Goal: Task Accomplishment & Management: Manage account settings

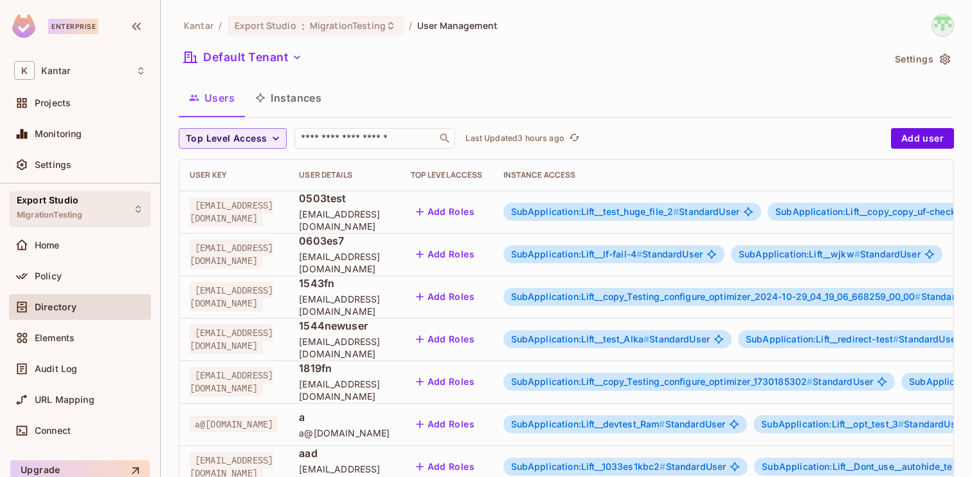
click at [106, 204] on div "Export Studio MigrationTesting" at bounding box center [80, 208] width 142 height 35
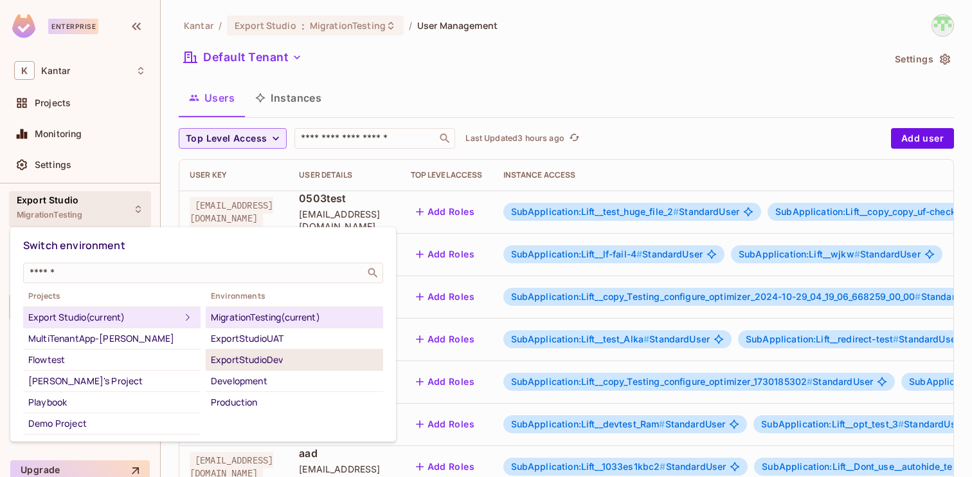
click at [234, 357] on div "ExportStudioDev" at bounding box center [294, 359] width 167 height 15
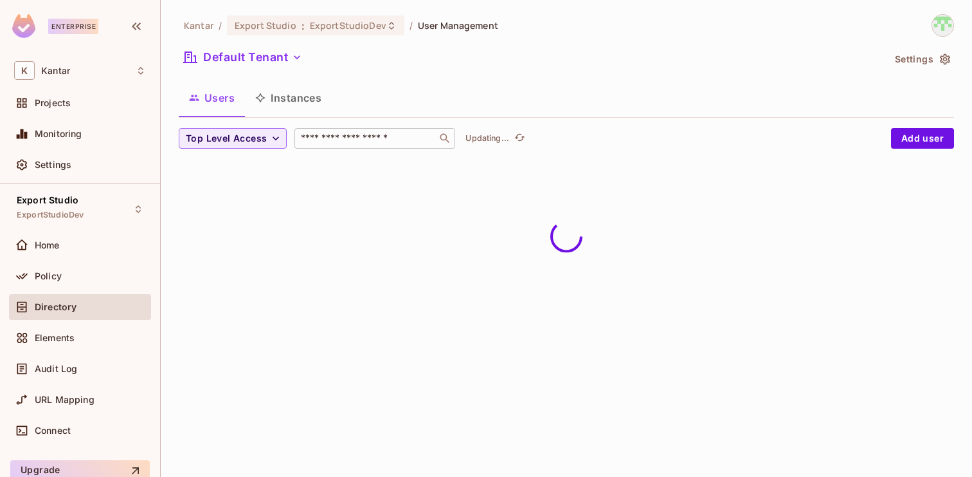
click at [336, 140] on input "text" at bounding box center [365, 138] width 135 height 13
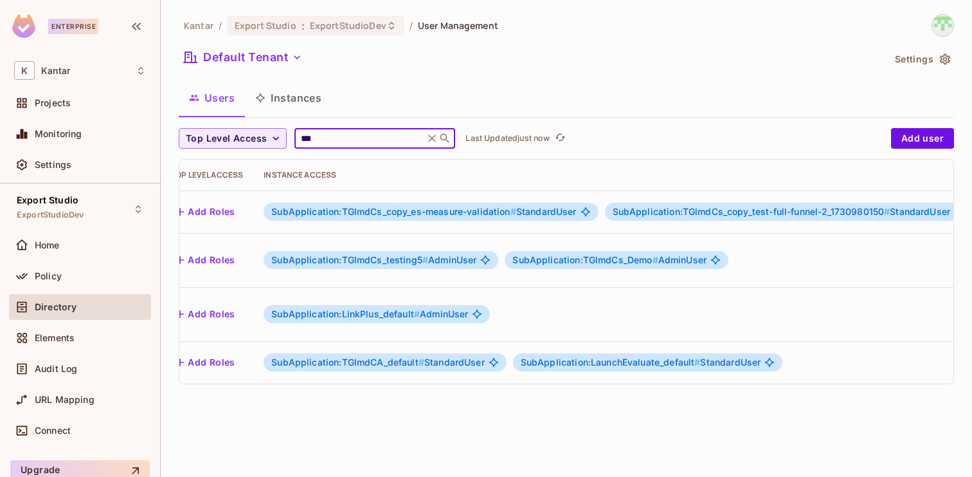
scroll to position [0, 230]
type input "***"
click at [518, 213] on span "SubApplication:TGlmdCs_copy_es-measure-validation #" at bounding box center [395, 211] width 245 height 11
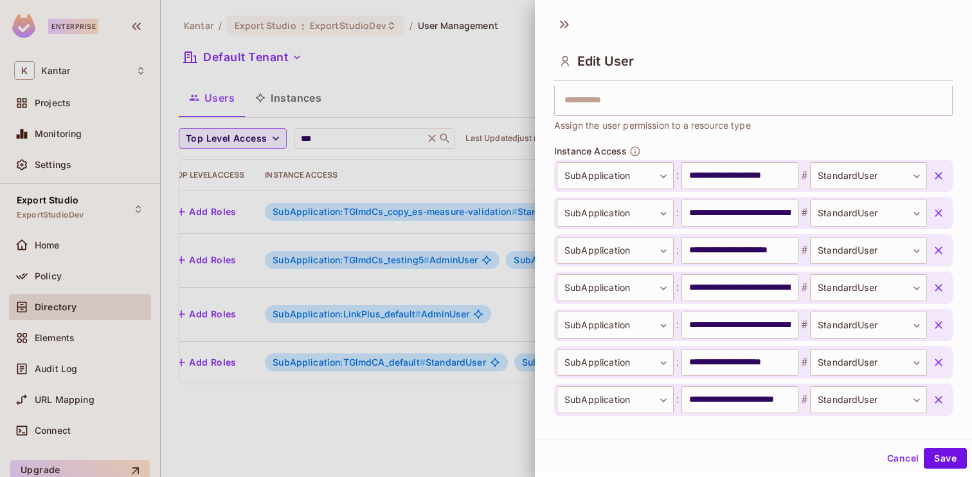
scroll to position [405, 0]
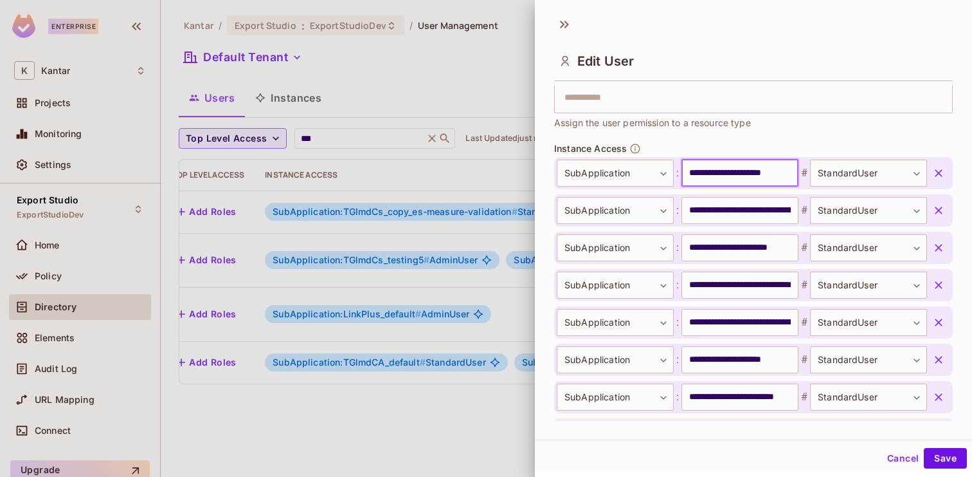
drag, startPoint x: 729, startPoint y: 176, endPoint x: 720, endPoint y: 176, distance: 9.0
click at [720, 176] on input "**********" at bounding box center [740, 172] width 117 height 27
click at [423, 277] on div at bounding box center [486, 238] width 972 height 477
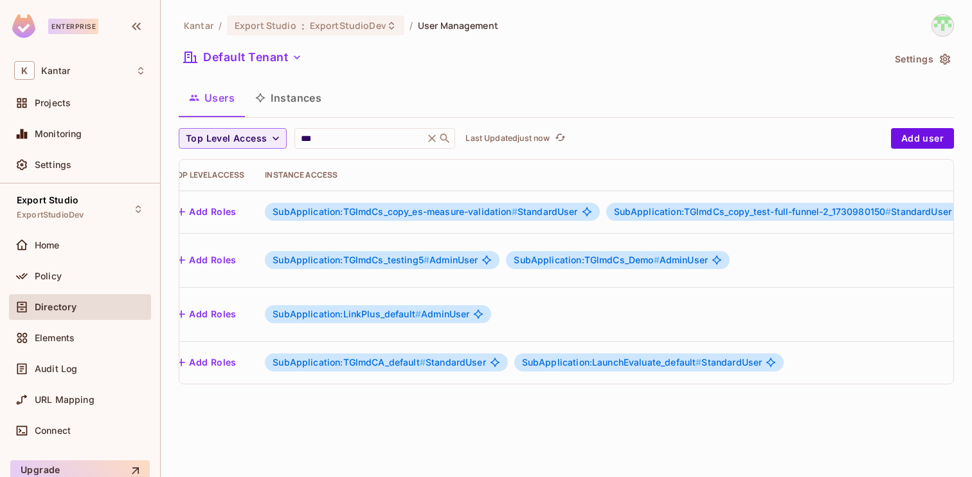
click at [280, 100] on button "Instances" at bounding box center [288, 98] width 87 height 32
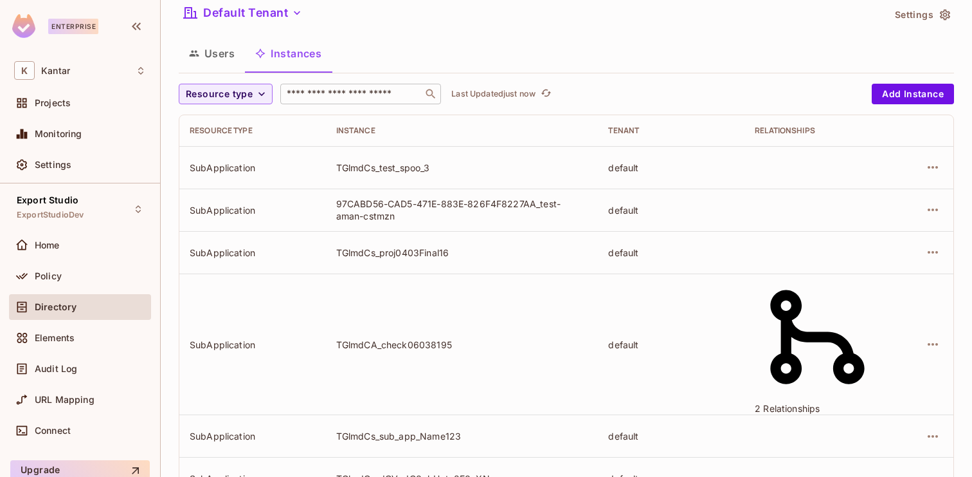
scroll to position [47, 0]
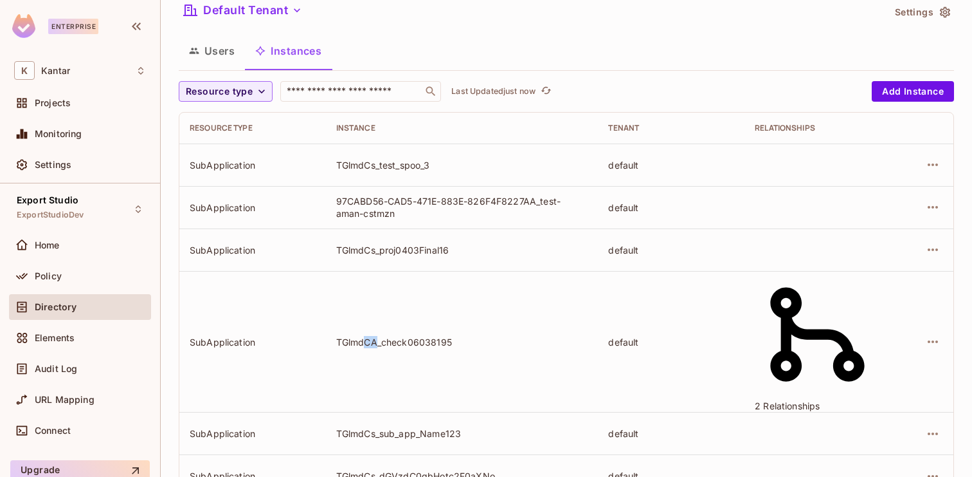
drag, startPoint x: 397, startPoint y: 295, endPoint x: 386, endPoint y: 293, distance: 10.4
click at [386, 336] on div "TGlmdCA_check06038195" at bounding box center [462, 342] width 252 height 12
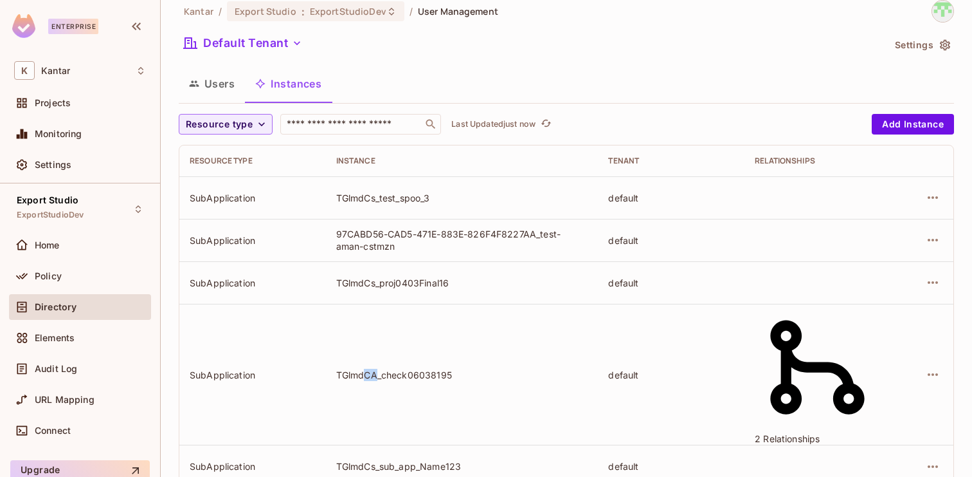
scroll to position [0, 0]
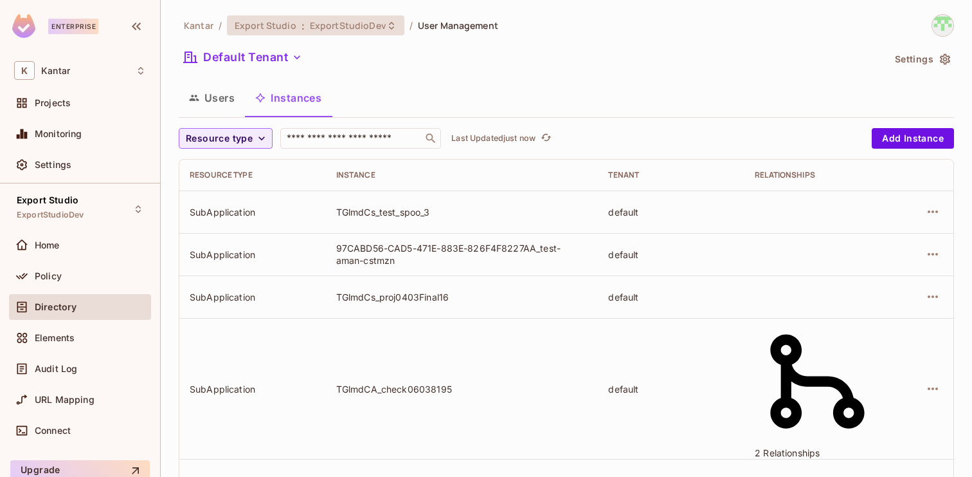
click at [370, 28] on span "ExportStudioDev" at bounding box center [348, 25] width 77 height 12
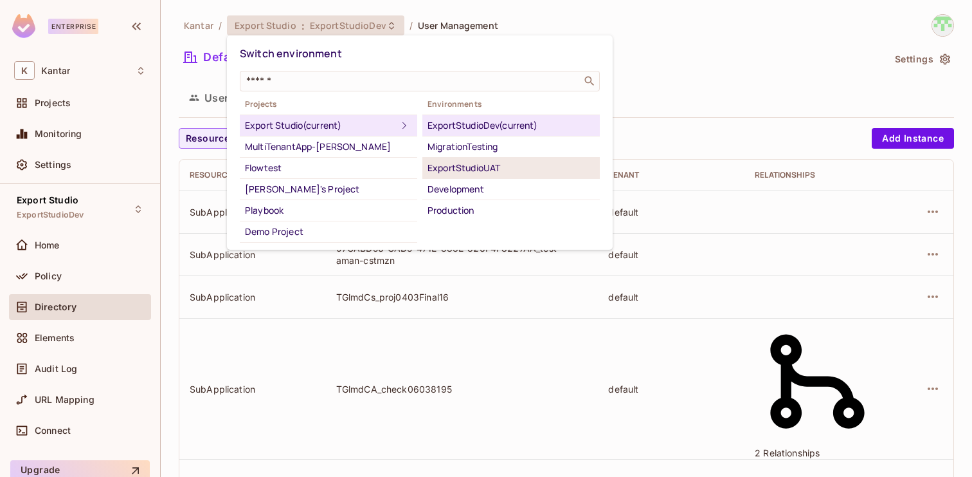
click at [479, 172] on div "ExportStudioUAT" at bounding box center [511, 167] width 167 height 15
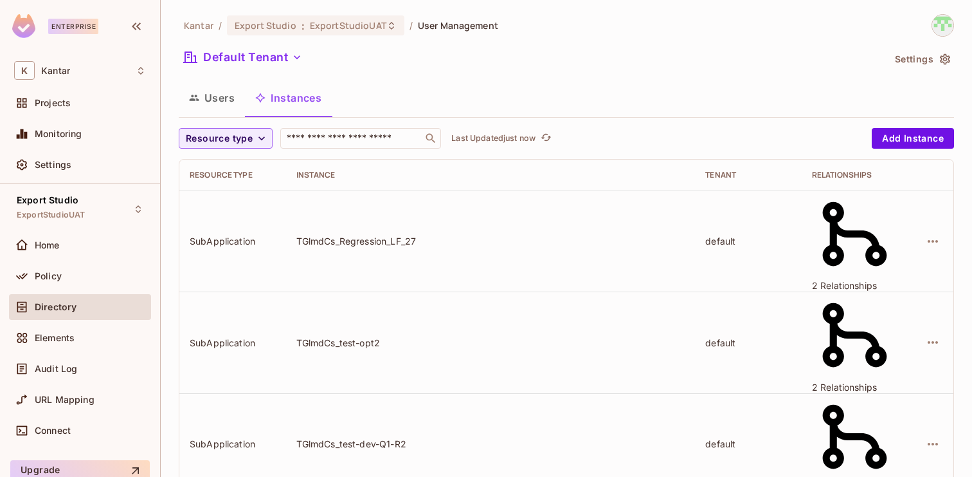
click at [223, 96] on button "Users" at bounding box center [212, 98] width 66 height 32
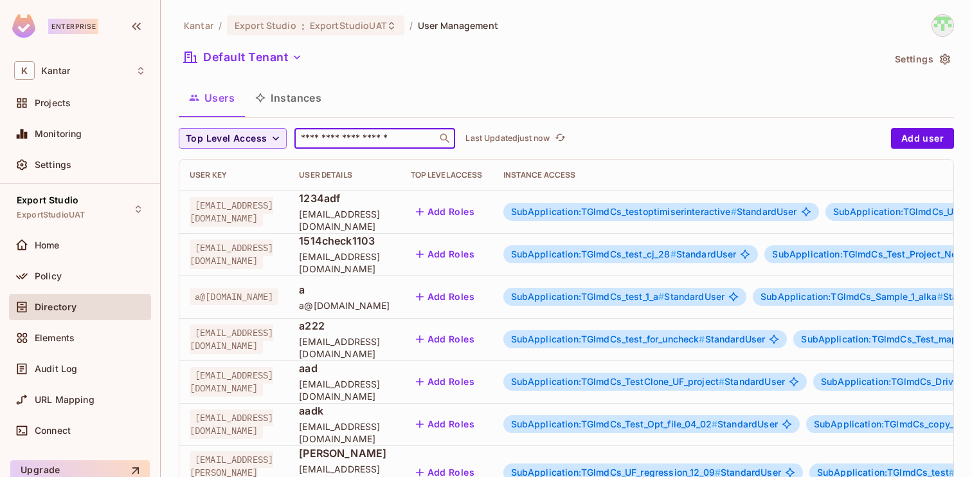
click at [368, 143] on input "text" at bounding box center [365, 138] width 135 height 13
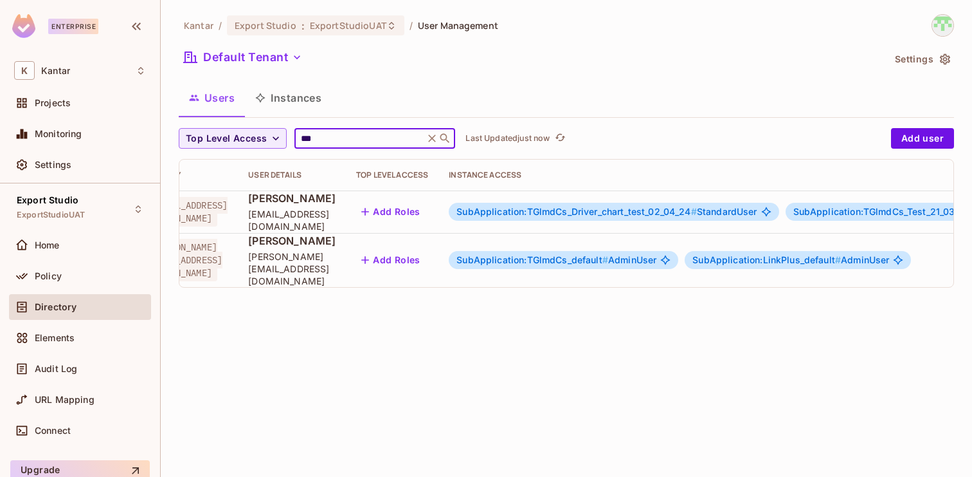
scroll to position [0, 46]
type input "***"
drag, startPoint x: 699, startPoint y: 213, endPoint x: 690, endPoint y: 213, distance: 9.0
click at [690, 213] on span "SubApplication:TGlmdCs_Driver_chart_test_02_04_24 #" at bounding box center [576, 211] width 241 height 11
click at [723, 311] on div "Kantar / Export Studio : ExportStudioUAT / User Management Default Tenant Setti…" at bounding box center [567, 238] width 812 height 477
